Goal: Information Seeking & Learning: Check status

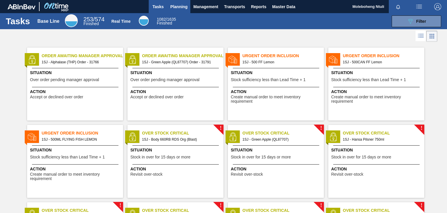
click at [182, 7] on span "Planning" at bounding box center [178, 6] width 17 height 7
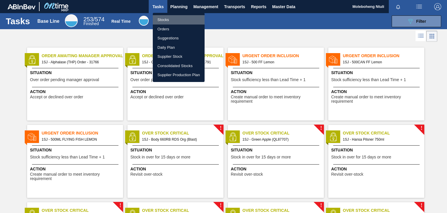
click at [165, 19] on li "Stocks" at bounding box center [179, 19] width 52 height 9
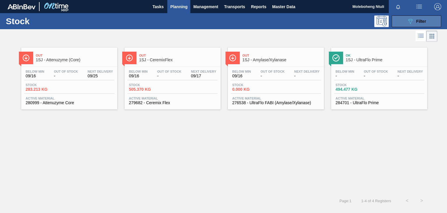
click at [409, 21] on icon "089F7B8B-B2A5-4AFE-B5C0-19BA573D28AC" at bounding box center [410, 21] width 7 height 7
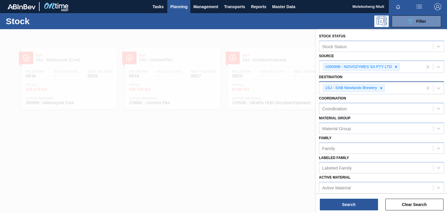
drag, startPoint x: 397, startPoint y: 66, endPoint x: 364, endPoint y: 85, distance: 38.1
click at [396, 66] on icon at bounding box center [396, 67] width 4 height 4
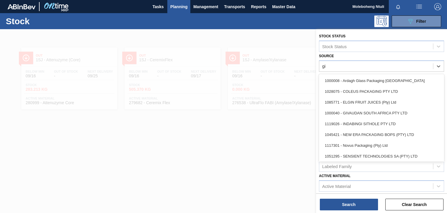
type input "giv"
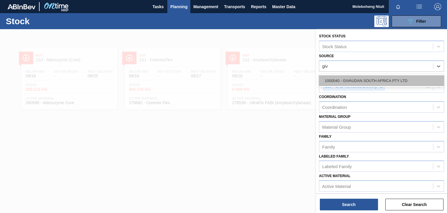
click at [368, 79] on div "1000040 - GIVAUDAN SOUTH AFRICA PTY LTD" at bounding box center [381, 80] width 125 height 11
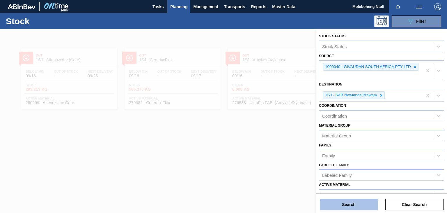
click at [358, 201] on button "Search" at bounding box center [349, 204] width 58 height 12
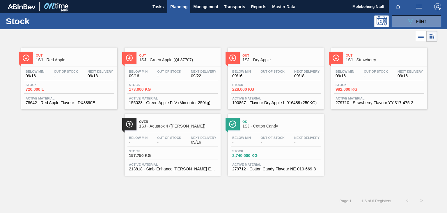
click at [74, 62] on div "Out 1SJ - Red Apple" at bounding box center [75, 57] width 79 height 13
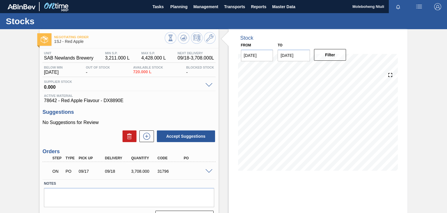
click at [210, 169] on span at bounding box center [209, 171] width 7 height 4
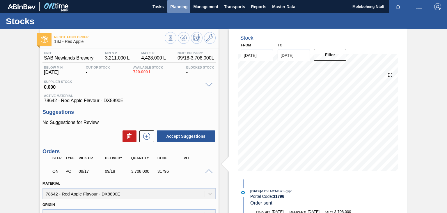
click at [177, 8] on span "Planning" at bounding box center [178, 6] width 17 height 7
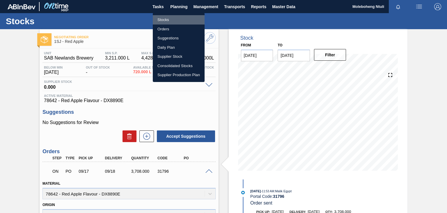
click at [165, 20] on li "Stocks" at bounding box center [179, 19] width 52 height 9
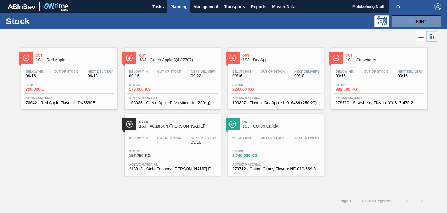
click at [197, 59] on span "1SJ - Green Apple (QL87707)" at bounding box center [178, 60] width 79 height 4
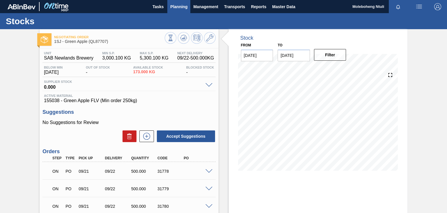
click at [181, 7] on span "Planning" at bounding box center [178, 6] width 17 height 7
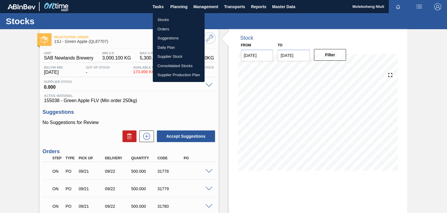
click at [163, 20] on li "Stocks" at bounding box center [179, 19] width 52 height 9
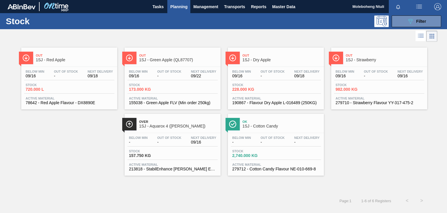
click at [289, 56] on span "Out" at bounding box center [282, 55] width 79 height 3
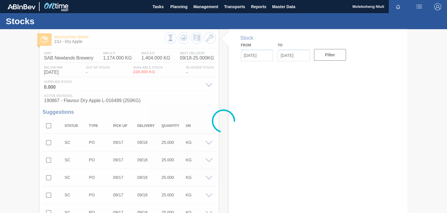
type input "[DATE]"
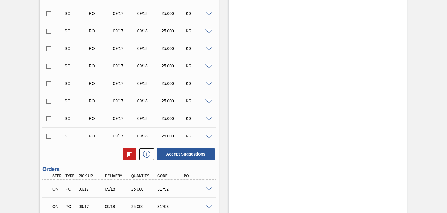
scroll to position [842, 0]
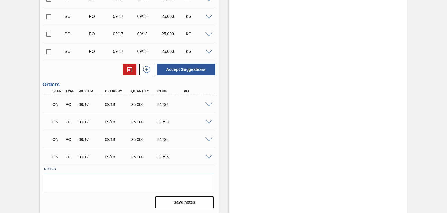
click at [206, 102] on span at bounding box center [209, 104] width 7 height 4
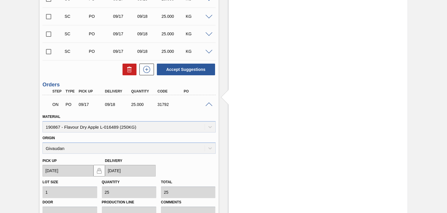
click at [206, 102] on span at bounding box center [209, 104] width 7 height 4
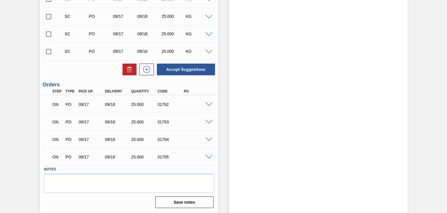
click at [207, 103] on span at bounding box center [209, 104] width 7 height 4
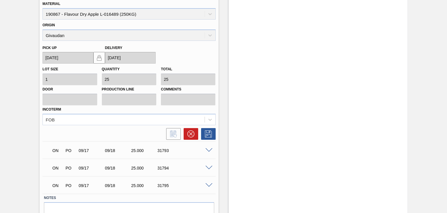
scroll to position [982, 0]
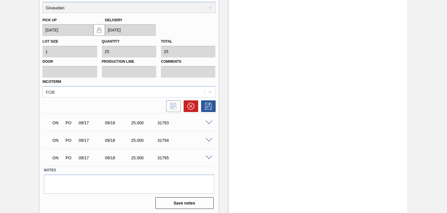
click at [209, 156] on span at bounding box center [209, 157] width 7 height 4
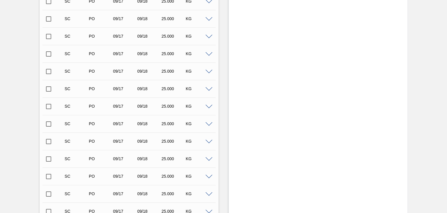
scroll to position [575, 0]
